Goal: Transaction & Acquisition: Obtain resource

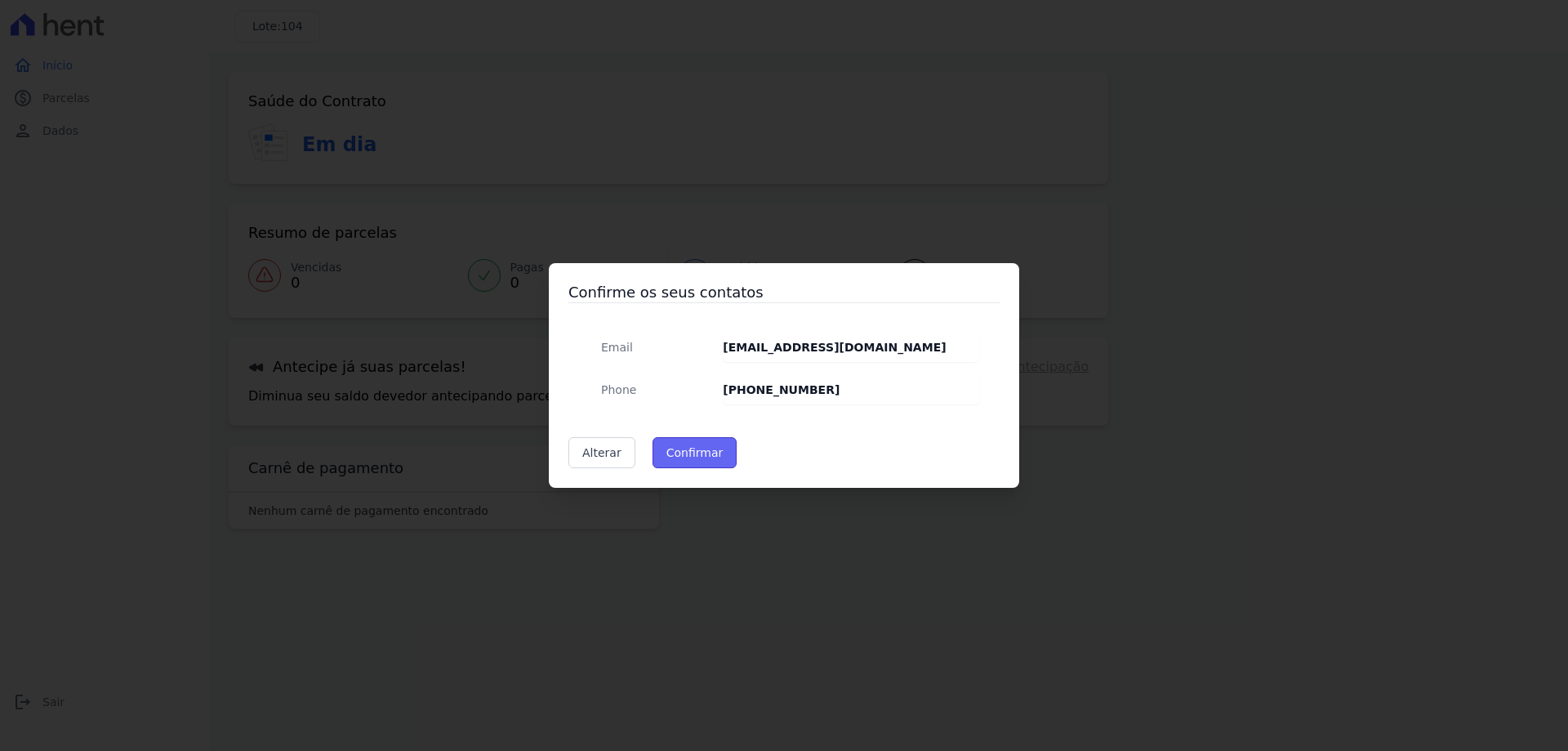
click at [690, 446] on button "Confirmar" at bounding box center [695, 453] width 85 height 31
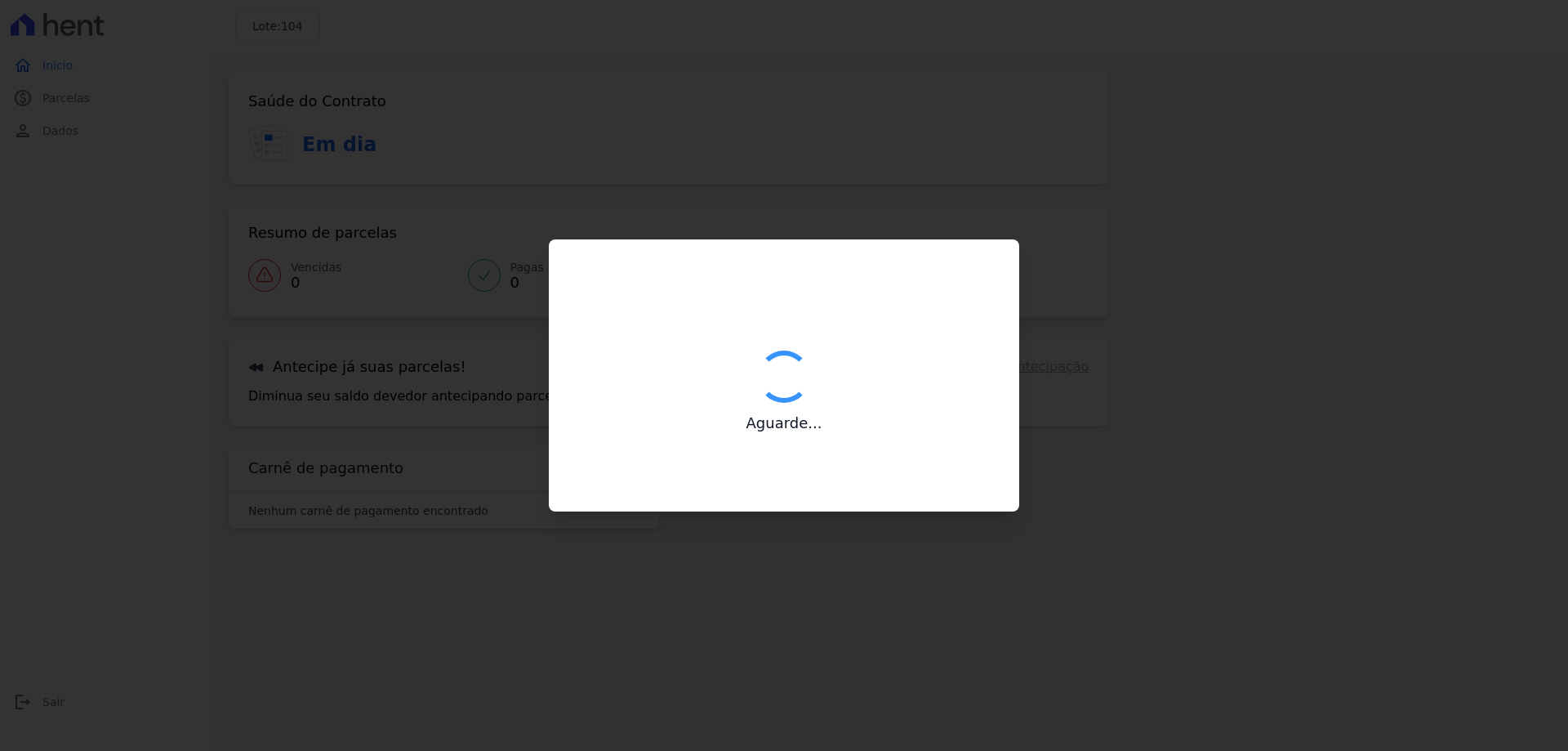
type input "Contatos confirmados com sucesso."
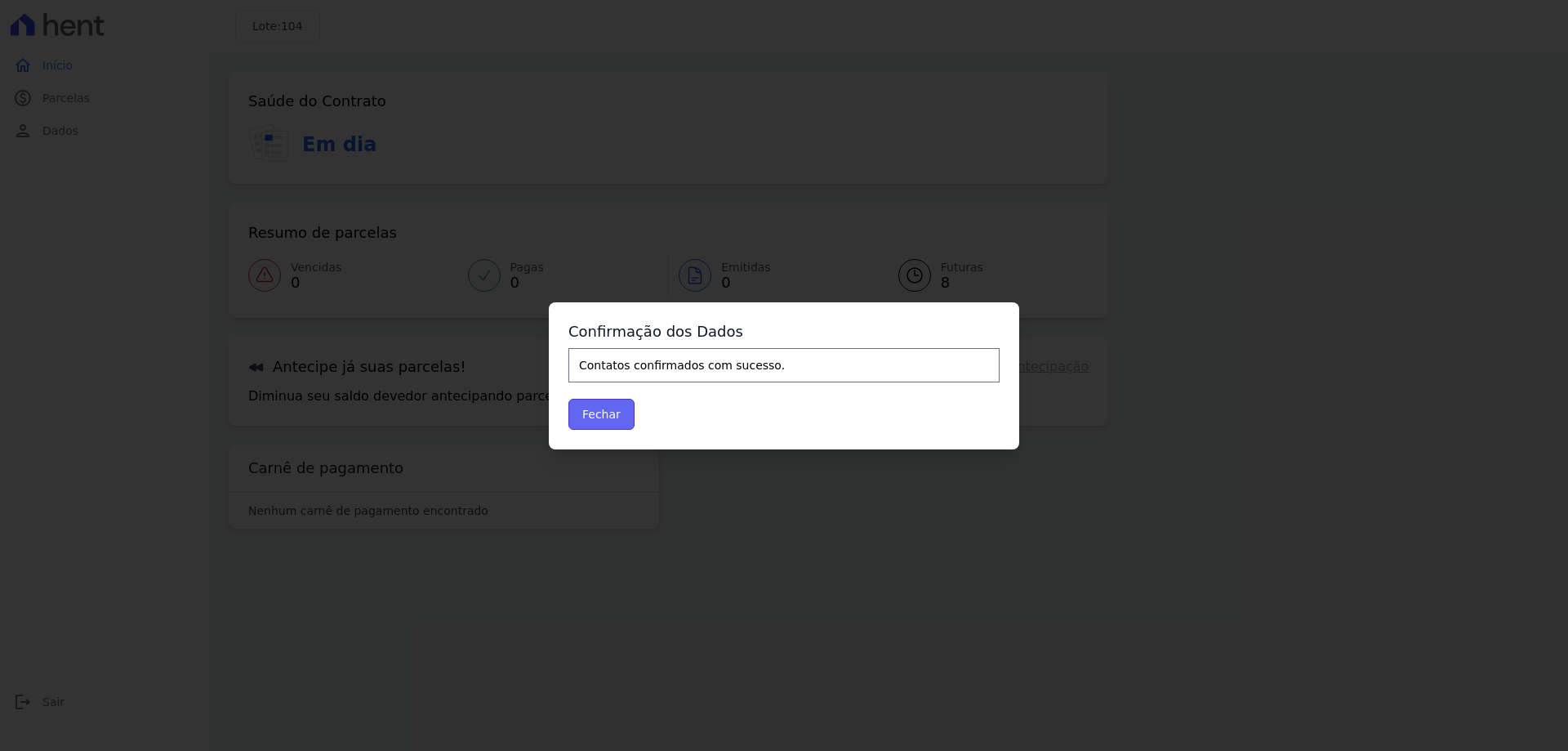
click at [626, 414] on button "Fechar" at bounding box center [601, 415] width 66 height 31
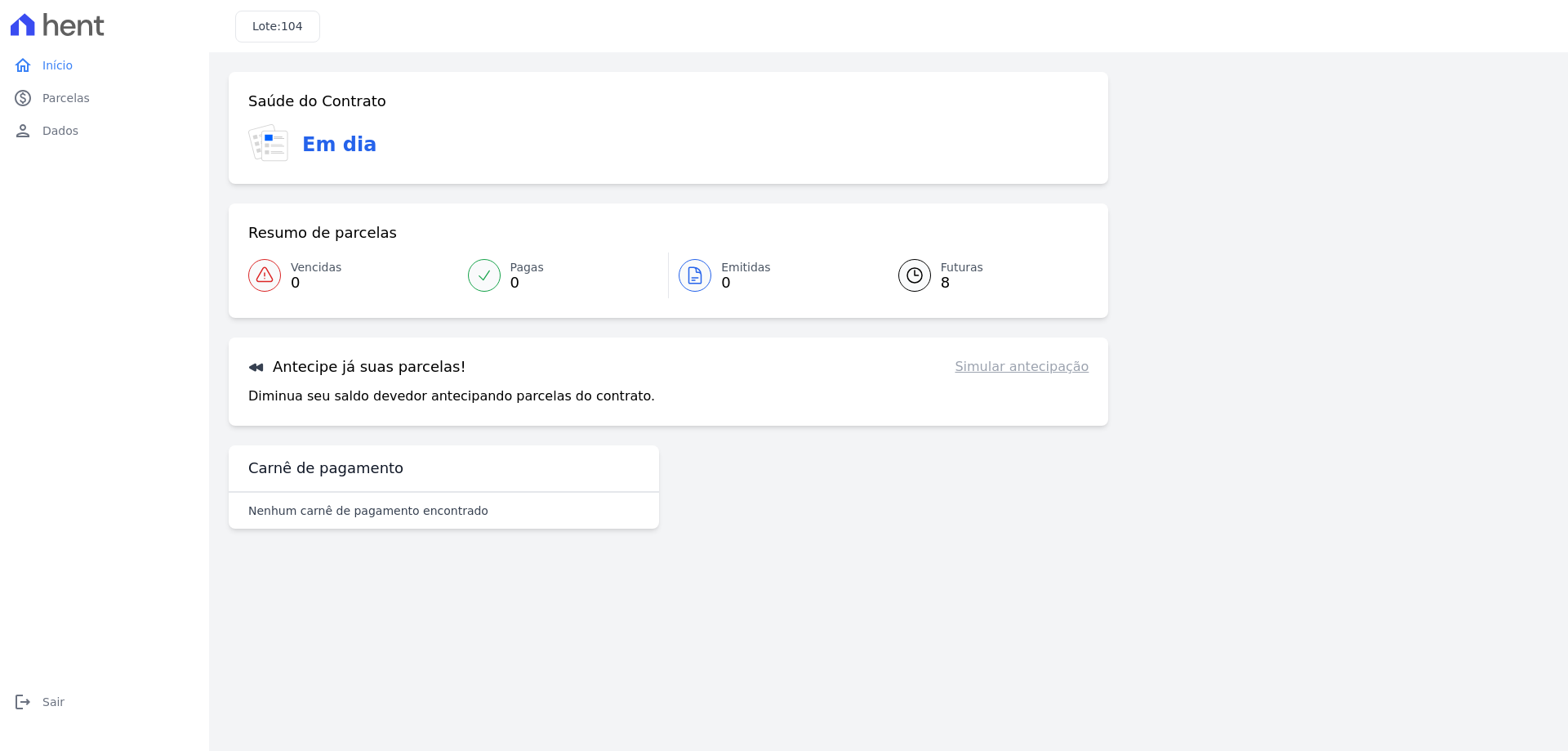
click at [1014, 367] on link "Simular antecipação" at bounding box center [1021, 367] width 134 height 20
drag, startPoint x: 250, startPoint y: 362, endPoint x: 510, endPoint y: 369, distance: 260.1
click at [510, 369] on div "Antecipe já suas parcelas! Simular antecipação" at bounding box center [668, 367] width 840 height 20
click at [926, 276] on div at bounding box center [915, 275] width 33 height 33
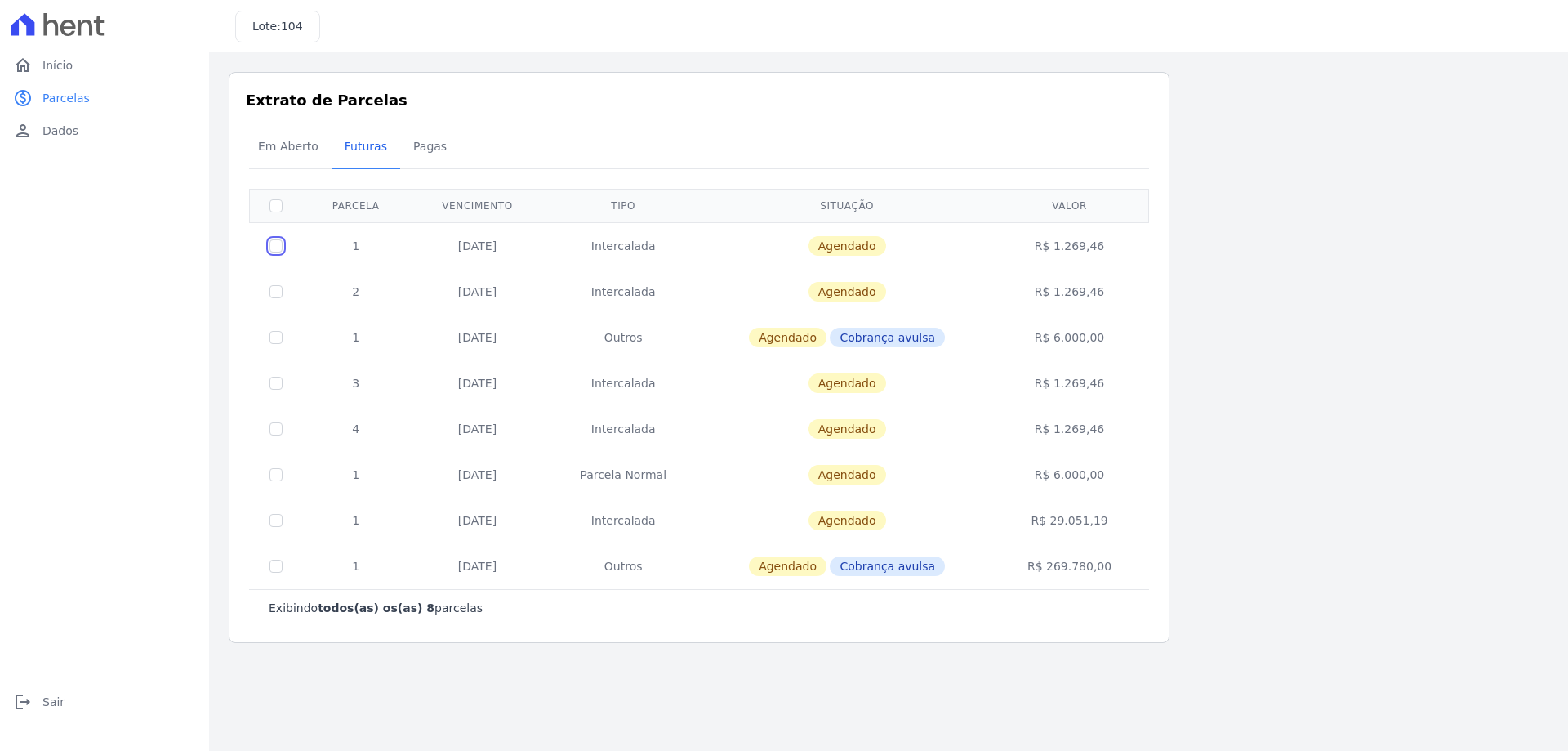
click at [277, 246] on input "checkbox" at bounding box center [276, 246] width 13 height 13
checkbox input "true"
click at [68, 700] on link "logout Sair" at bounding box center [105, 702] width 196 height 33
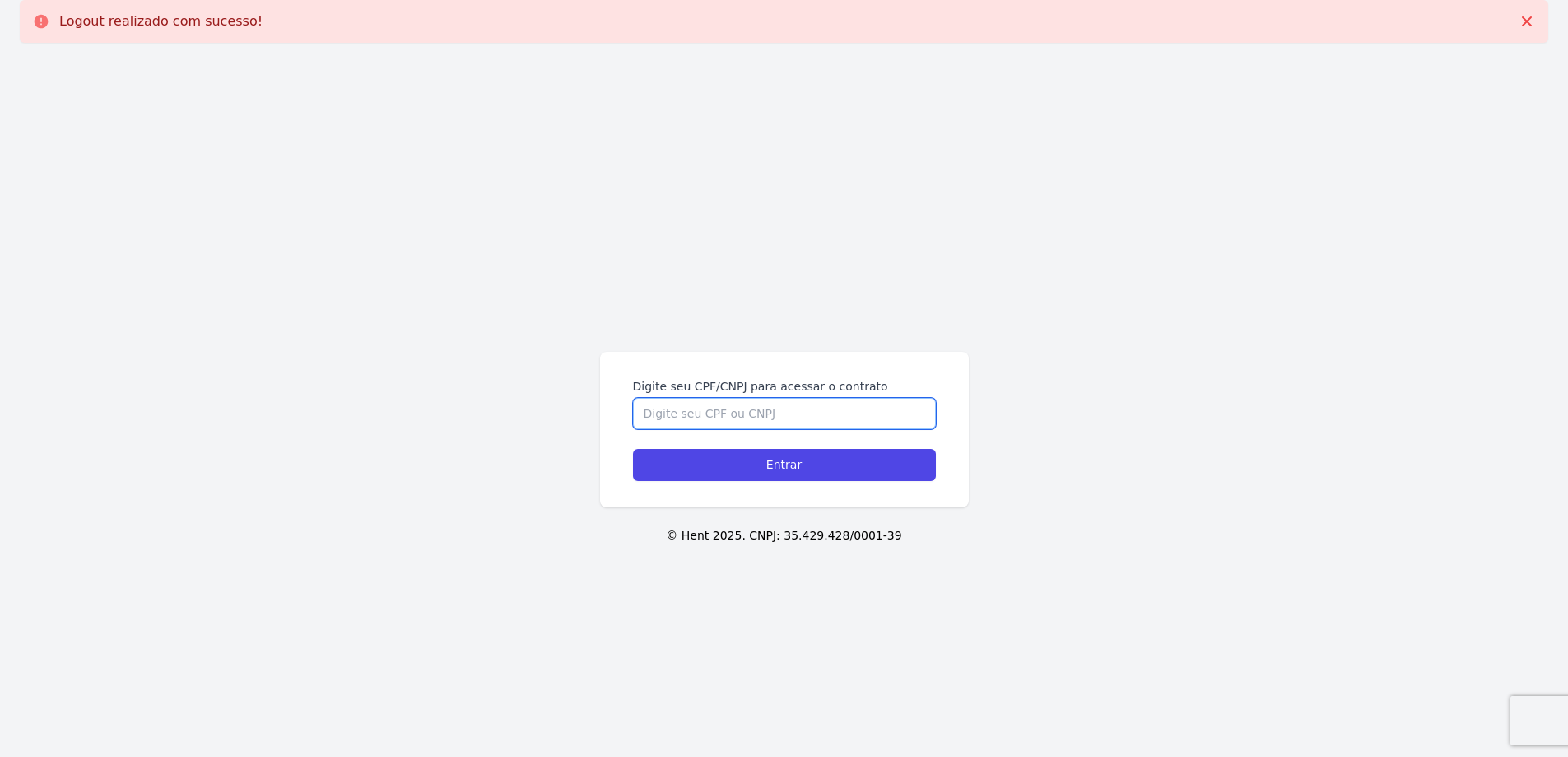
click at [745, 415] on input "Digite seu CPF/CNPJ para acessar o contrato" at bounding box center [784, 414] width 303 height 32
type input "42589794819"
click at [633, 449] on input "Entrar" at bounding box center [784, 465] width 303 height 32
click at [719, 410] on input "Digite seu CPF/CNPJ para acessar o contrato" at bounding box center [784, 414] width 303 height 32
type input "42589794819"
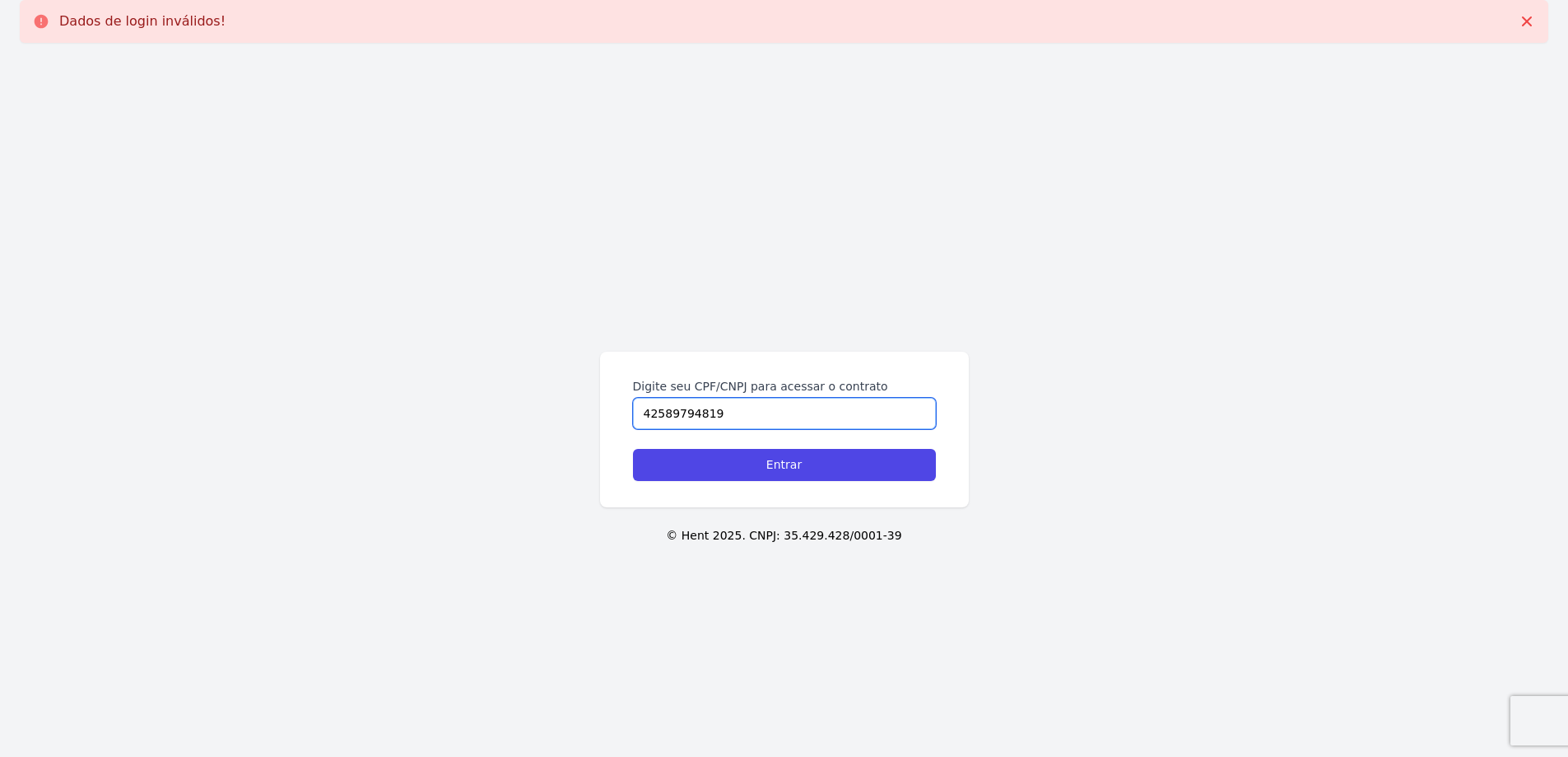
click at [633, 449] on input "Entrar" at bounding box center [784, 465] width 303 height 32
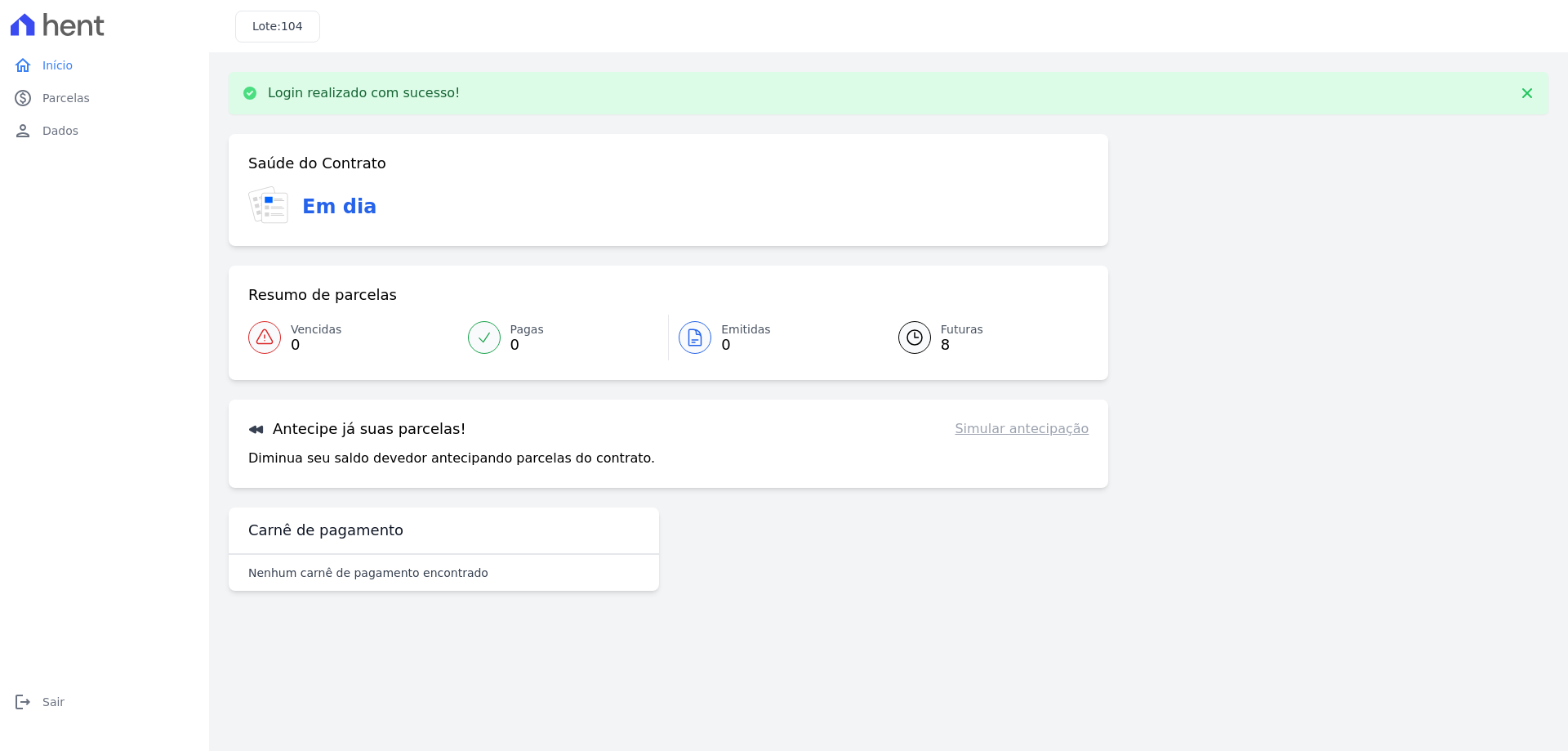
click at [1033, 433] on link "Simular antecipação" at bounding box center [1021, 429] width 134 height 20
